Goal: Find specific page/section: Find specific page/section

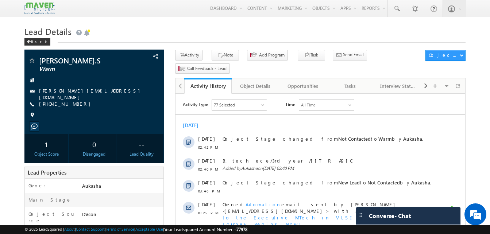
click at [185, 28] on h1 "Lead Details" at bounding box center [244, 31] width 441 height 14
drag, startPoint x: 80, startPoint y: 103, endPoint x: 74, endPoint y: 103, distance: 6.6
click at [74, 103] on div "[PHONE_NUMBER]" at bounding box center [94, 104] width 132 height 7
copy div "[PHONE_NUMBER]"
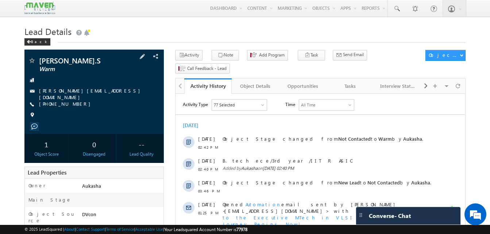
copy div "[PHONE_NUMBER]"
click at [124, 32] on h1 "Lead Details" at bounding box center [244, 31] width 441 height 14
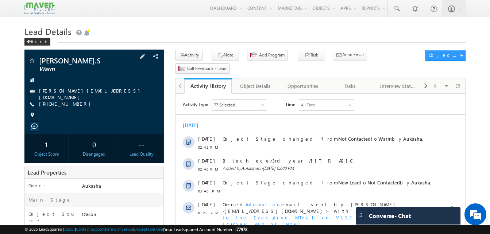
drag, startPoint x: 80, startPoint y: 103, endPoint x: 74, endPoint y: 103, distance: 5.5
click at [74, 103] on div "[PHONE_NUMBER]" at bounding box center [94, 104] width 132 height 7
copy div "[PHONE_NUMBER]"
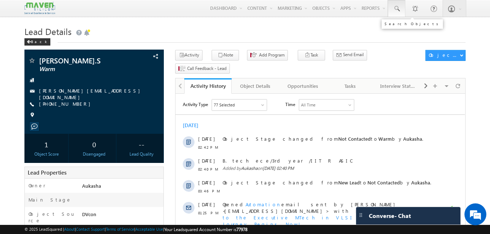
click at [399, 14] on link at bounding box center [397, 8] width 18 height 17
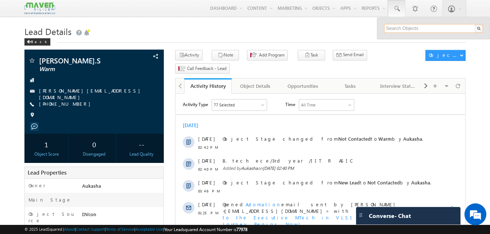
click at [405, 31] on input "text" at bounding box center [433, 28] width 99 height 9
paste input "9547899607"
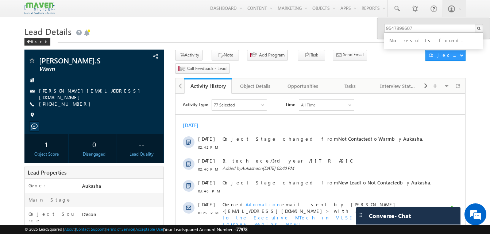
click at [341, 36] on h1 "Lead Details" at bounding box center [244, 31] width 441 height 14
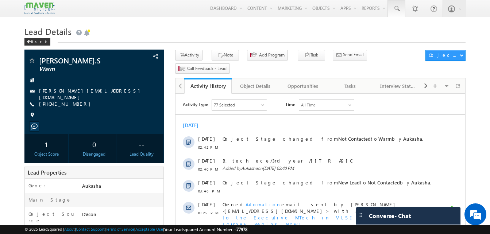
click at [397, 7] on span at bounding box center [396, 8] width 7 height 7
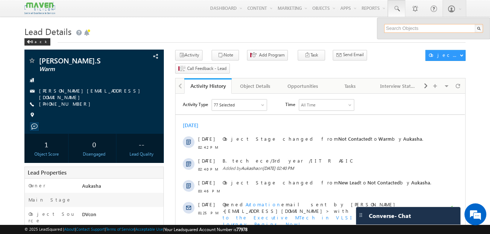
click at [413, 28] on input "text" at bounding box center [433, 28] width 99 height 9
paste input "7449091711"
click at [432, 26] on input "7449091711" at bounding box center [433, 28] width 99 height 9
paste input "9547899607"
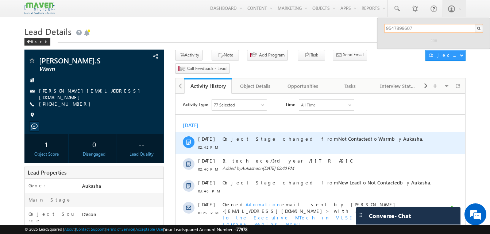
type input "9547899607"
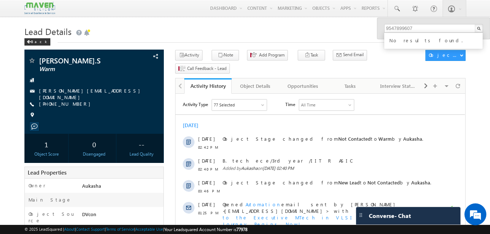
click at [209, 34] on h1 "Lead Details" at bounding box center [244, 31] width 441 height 14
